Goal: Transaction & Acquisition: Purchase product/service

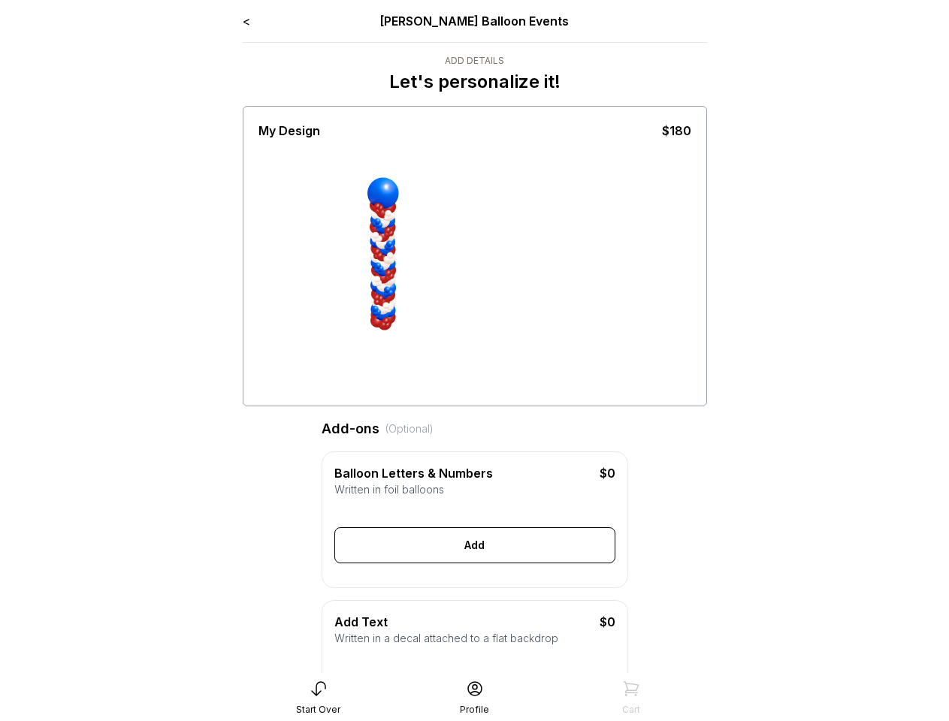
click at [326, 464] on div "Balloon Letters & Numbers $0 Written in foil balloons Generate Letter Color Num…" at bounding box center [475, 519] width 307 height 137
click at [475, 558] on div "Add" at bounding box center [474, 545] width 281 height 36
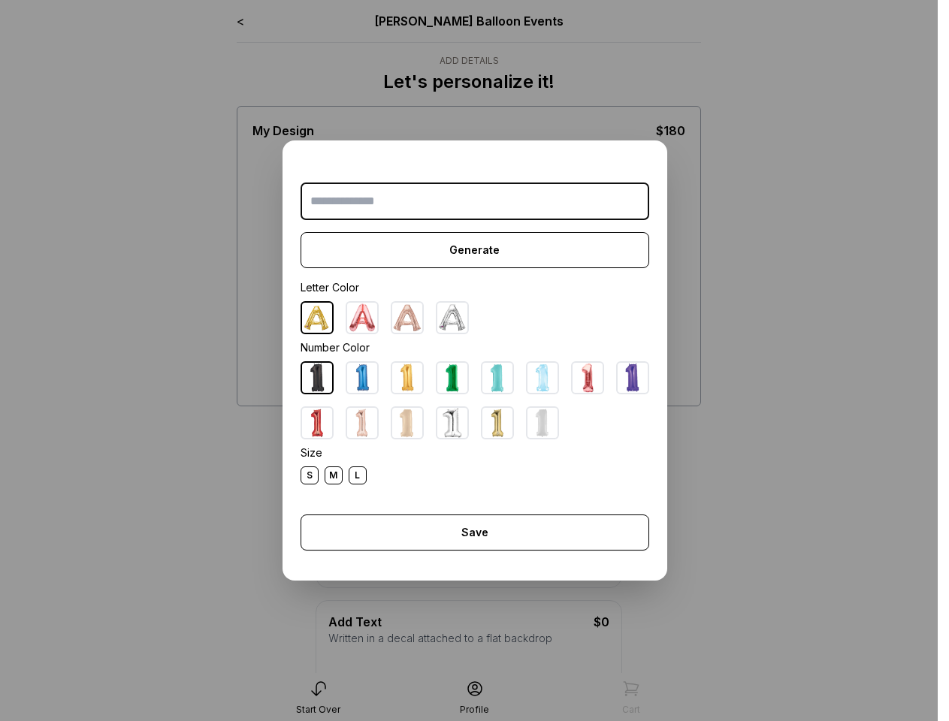
click at [326, 452] on div "Generate Letter Color Number Color Size S M L Save Close" at bounding box center [474, 360] width 385 height 440
click at [319, 698] on dialog "Generate Letter Color Number Color Size S M L Save Close" at bounding box center [474, 360] width 949 height 721
